Goal: Find specific page/section: Find specific page/section

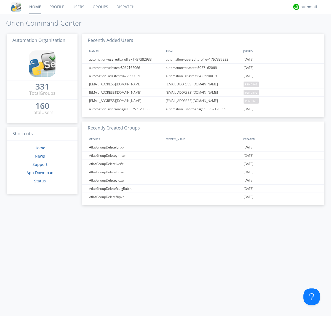
click at [100, 7] on link "Groups" at bounding box center [100, 7] width 24 height 14
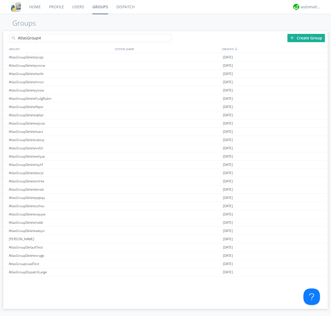
type input "AtlasGroup4"
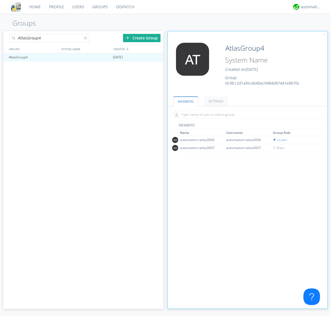
click at [215, 101] on link "SETTINGS" at bounding box center [216, 101] width 24 height 10
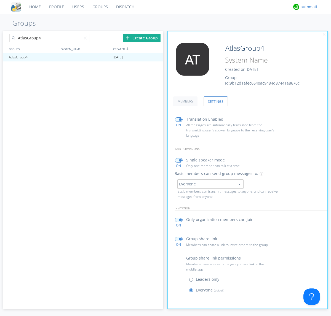
click at [309, 7] on div "automation+atlas" at bounding box center [310, 7] width 21 height 6
